Goal: Task Accomplishment & Management: Use online tool/utility

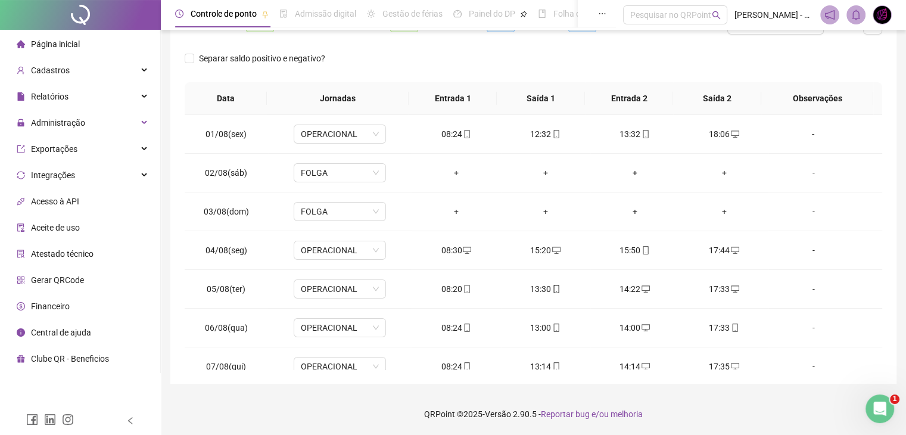
scroll to position [440, 0]
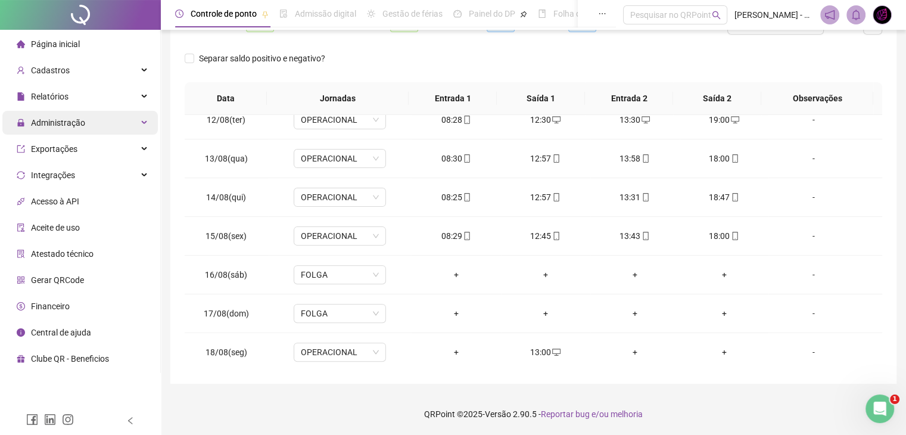
click at [112, 124] on div "Administração" at bounding box center [79, 123] width 155 height 24
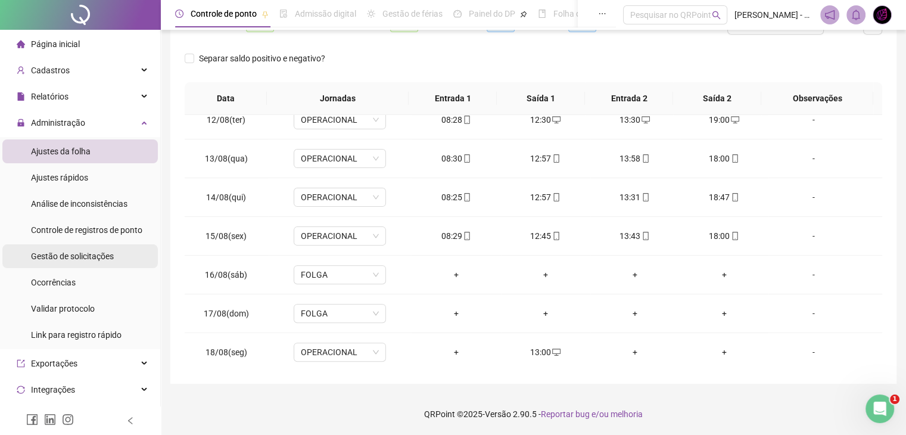
click at [60, 253] on span "Gestão de solicitações" at bounding box center [72, 256] width 83 height 10
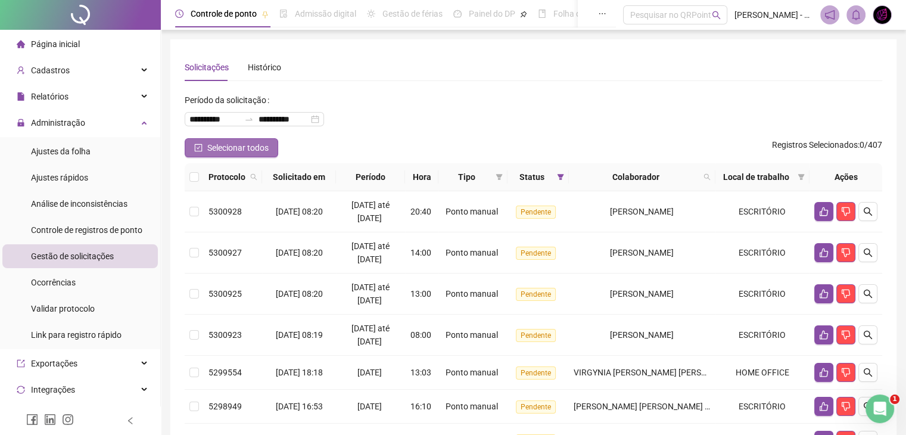
click at [224, 143] on span "Selecionar todos" at bounding box center [237, 147] width 61 height 13
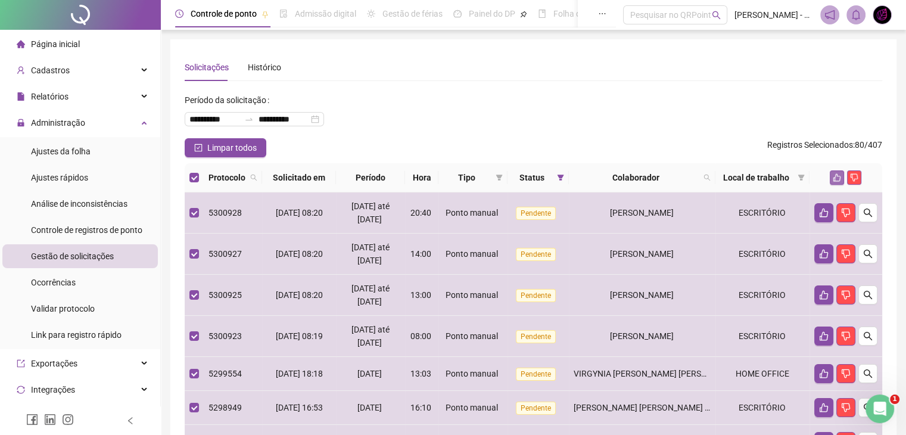
click at [842, 173] on button "button" at bounding box center [836, 177] width 14 height 14
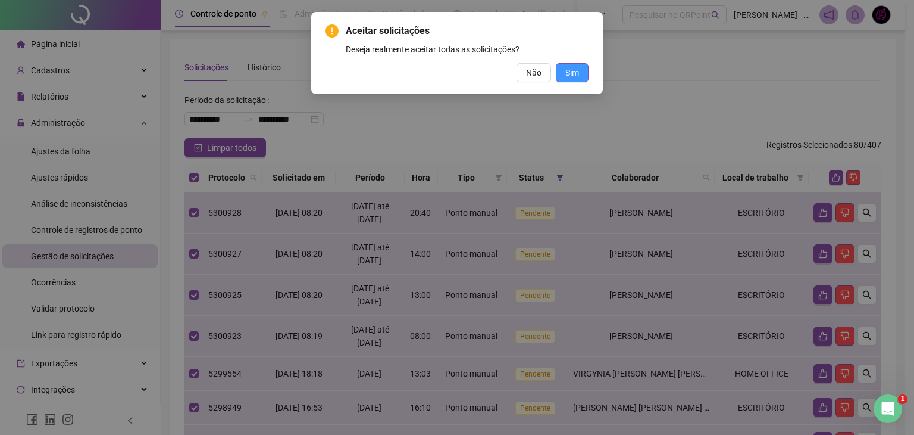
click at [572, 70] on span "Sim" at bounding box center [573, 72] width 14 height 13
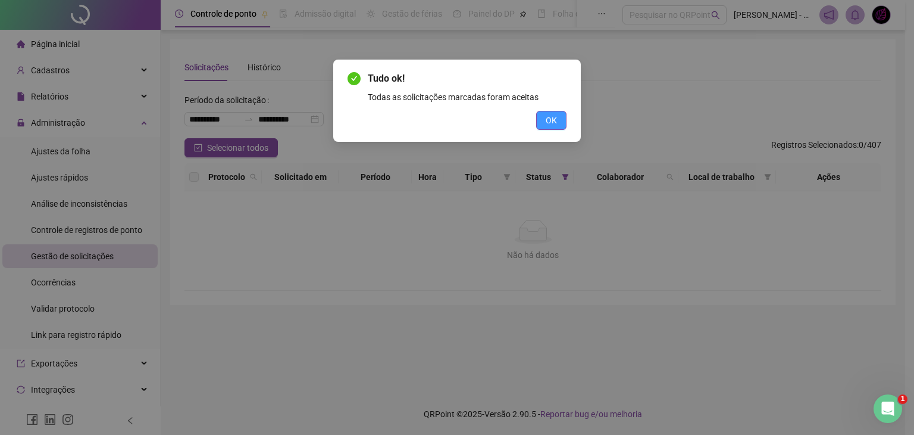
click at [552, 121] on span "OK" at bounding box center [551, 120] width 11 height 13
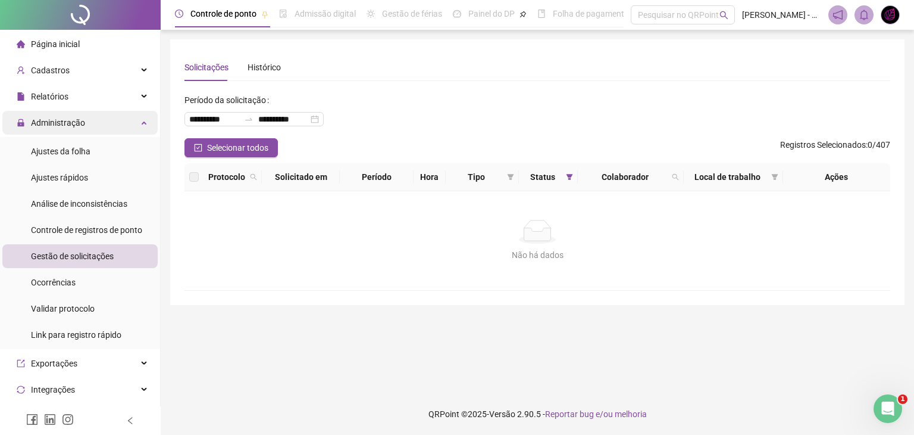
click at [120, 123] on div "Administração" at bounding box center [79, 123] width 155 height 24
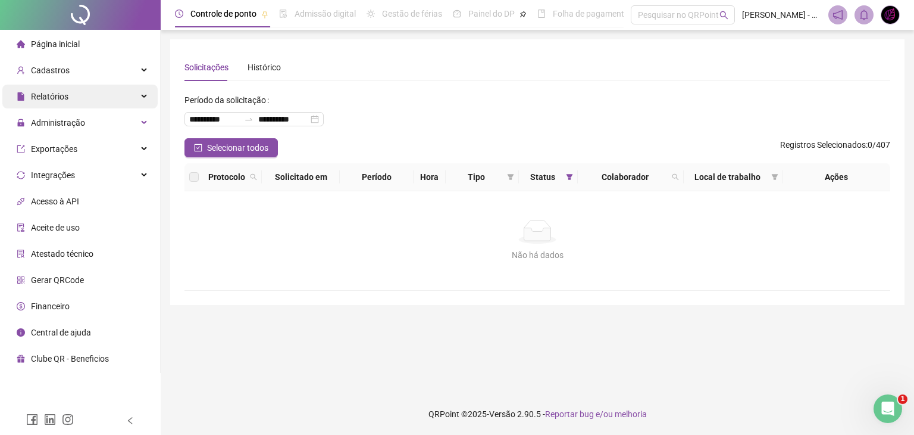
click at [133, 91] on div "Relatórios" at bounding box center [79, 97] width 155 height 24
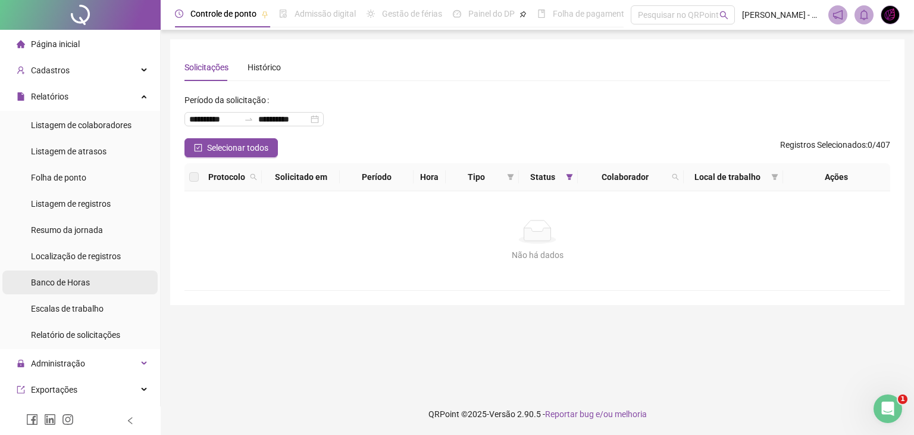
click at [79, 286] on span "Banco de Horas" at bounding box center [60, 282] width 59 height 10
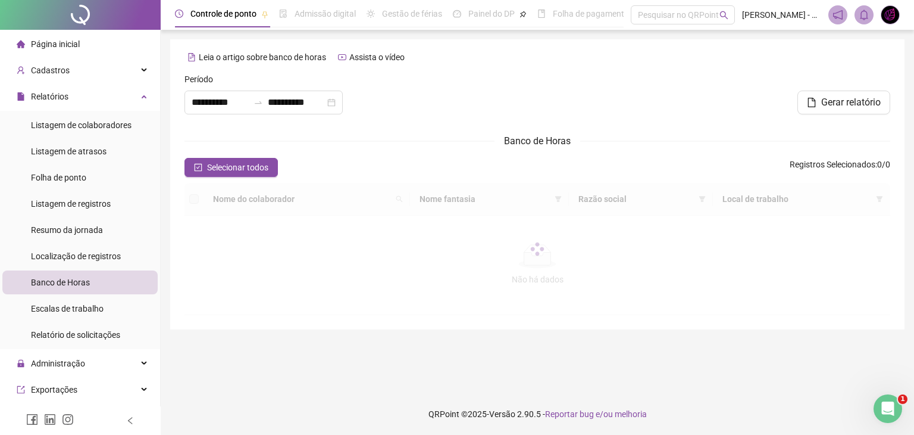
type input "**********"
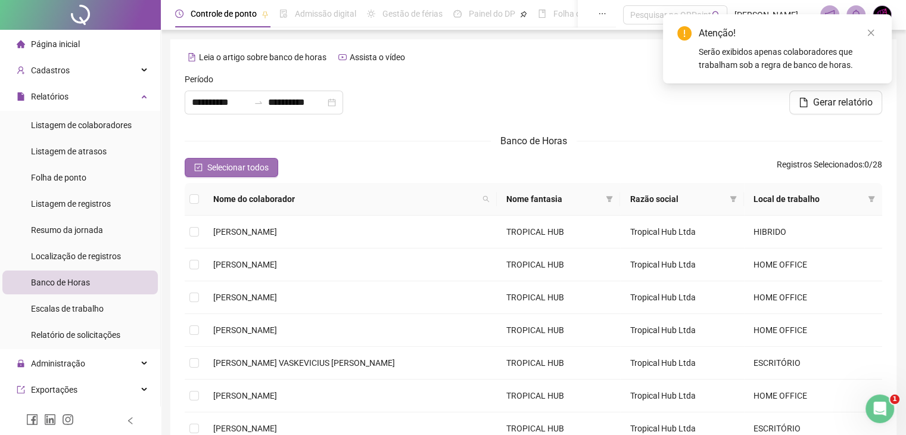
click at [201, 171] on icon "check-square" at bounding box center [198, 167] width 8 height 8
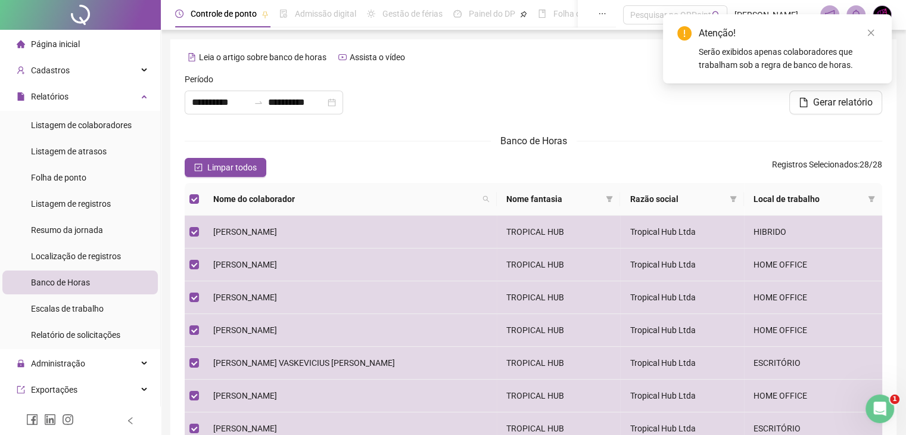
click at [850, 83] on div "Atenção! Serão exibidos apenas colaboradores que trabalham sob a regra de banco…" at bounding box center [777, 48] width 229 height 69
click at [848, 101] on span "Gerar relatório" at bounding box center [843, 102] width 60 height 14
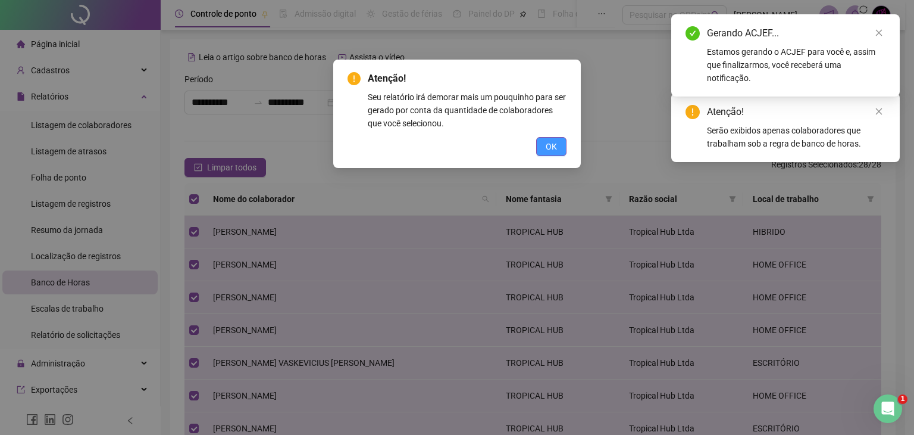
click at [561, 143] on button "OK" at bounding box center [551, 146] width 30 height 19
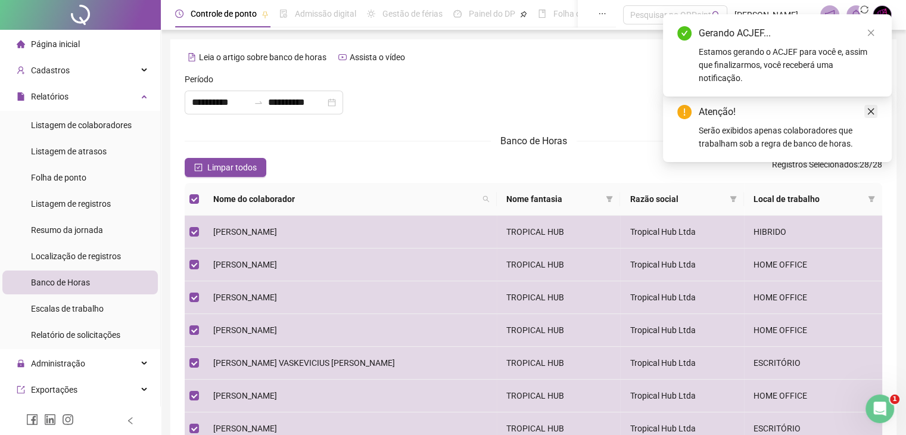
click at [870, 109] on icon "close" at bounding box center [870, 111] width 8 height 8
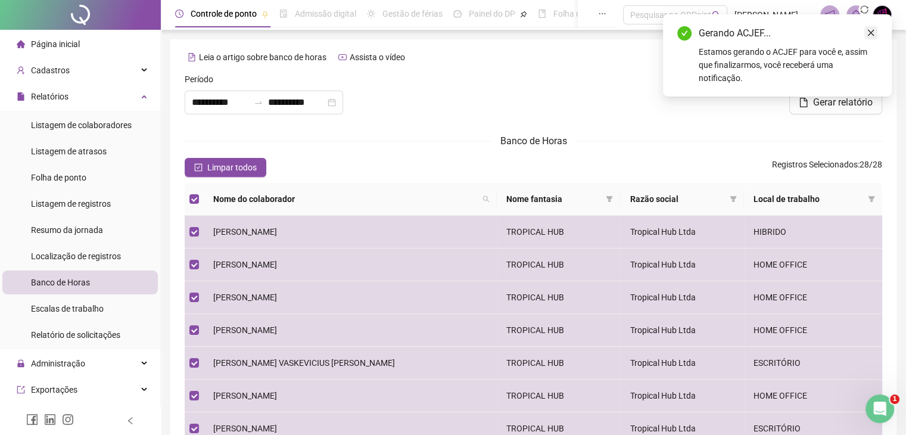
click at [874, 36] on icon "close" at bounding box center [870, 33] width 8 height 8
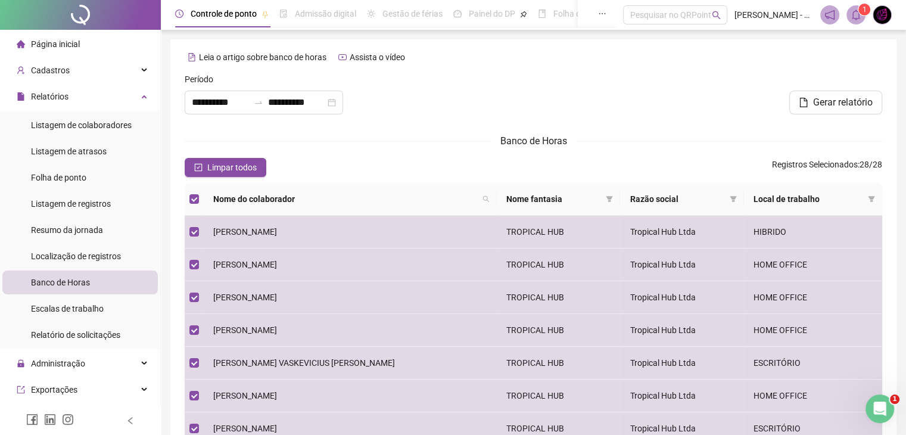
click at [857, 22] on span at bounding box center [855, 14] width 19 height 19
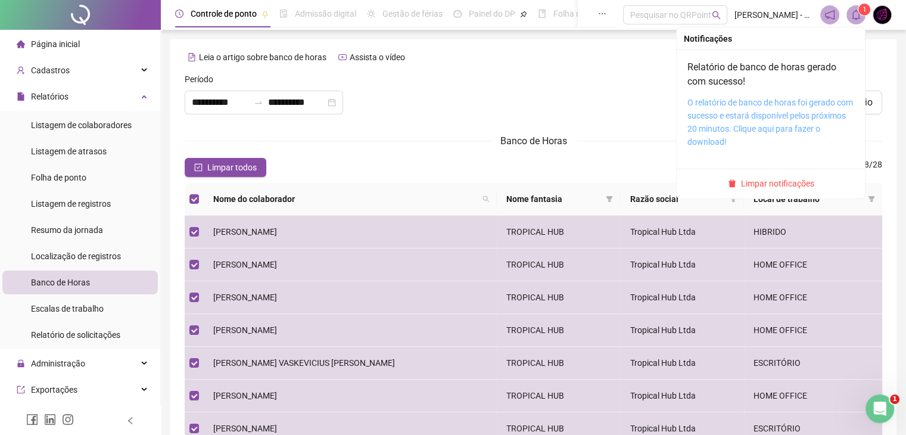
click at [741, 120] on div "O relatório de banco de horas foi gerado com sucesso e estará disponível pelos …" at bounding box center [770, 122] width 167 height 52
click at [853, 15] on icon "bell" at bounding box center [855, 15] width 11 height 11
click at [745, 112] on link "O relatório de banco de horas foi gerado com sucesso e estará disponível pelos …" at bounding box center [770, 122] width 166 height 49
